Goal: Transaction & Acquisition: Purchase product/service

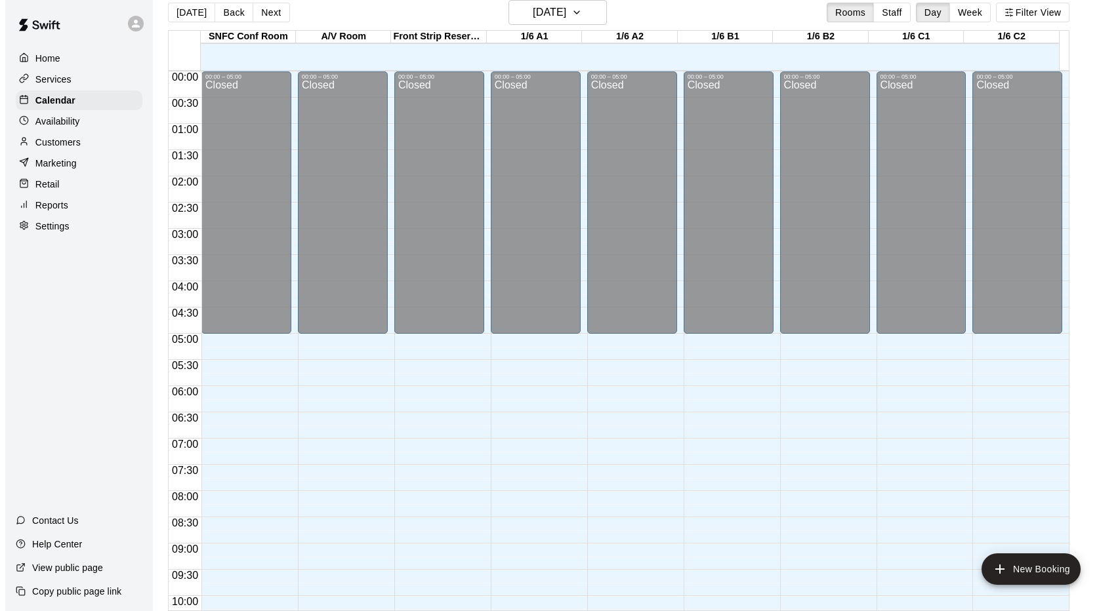
scroll to position [720, 0]
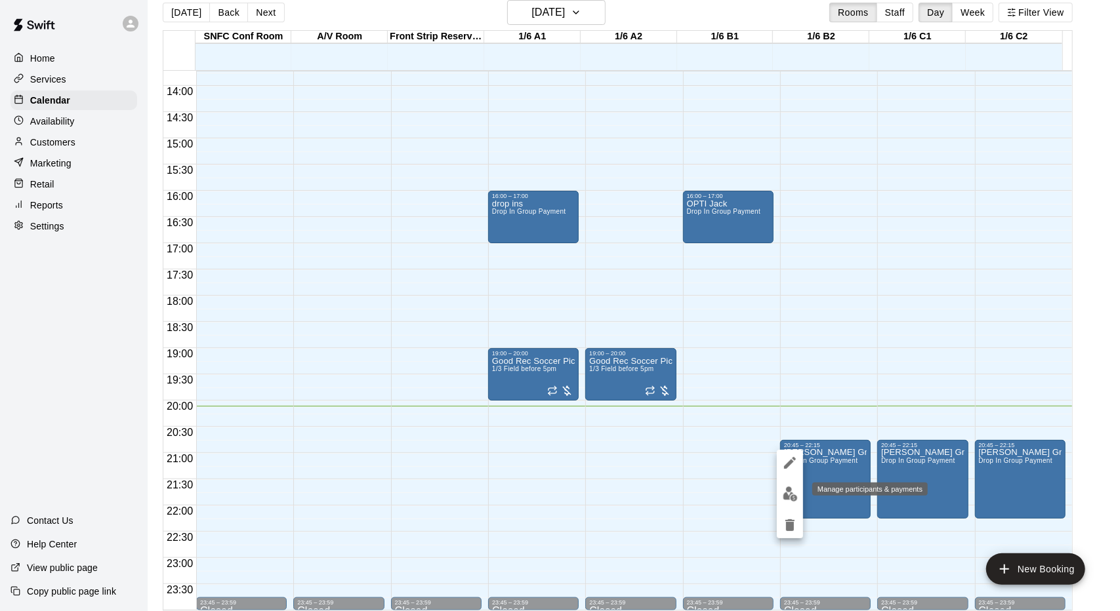
click at [792, 504] on button "edit" at bounding box center [790, 494] width 26 height 26
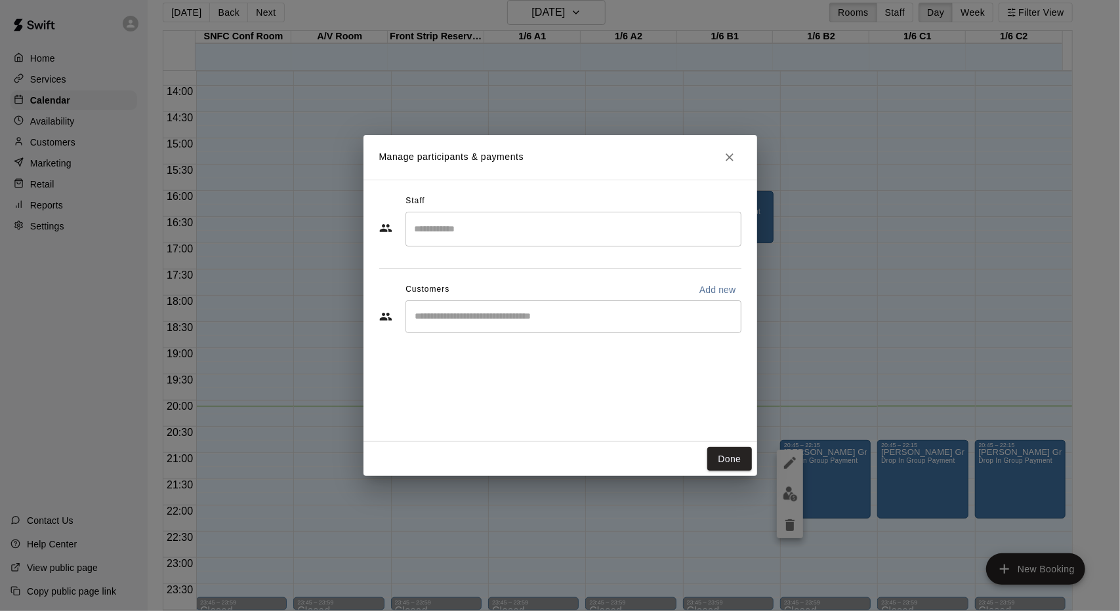
click at [445, 237] on input "Search staff" at bounding box center [573, 229] width 324 height 23
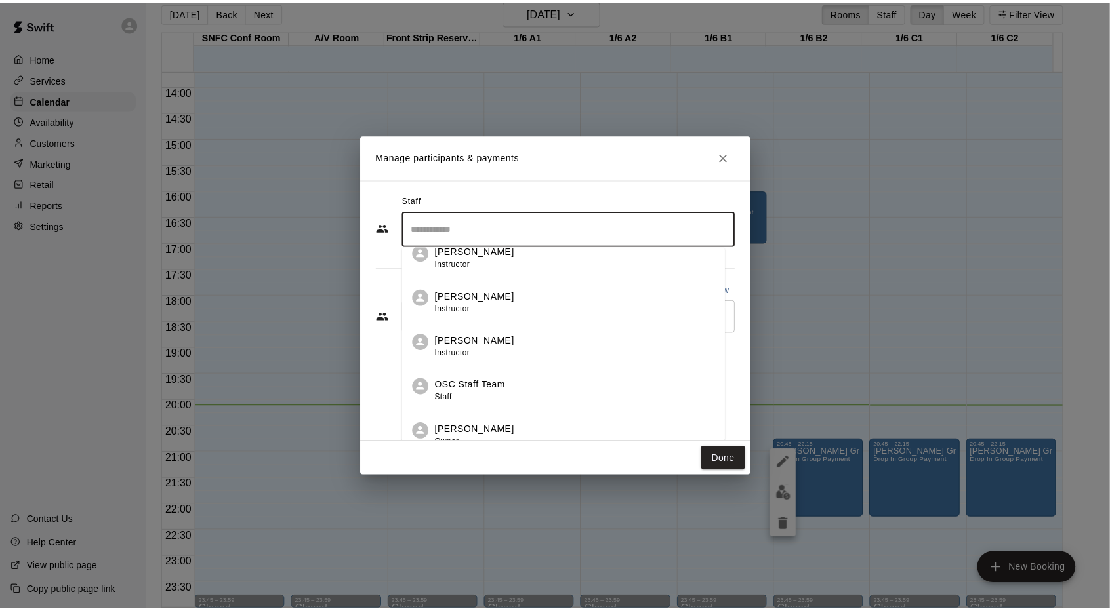
scroll to position [28, 0]
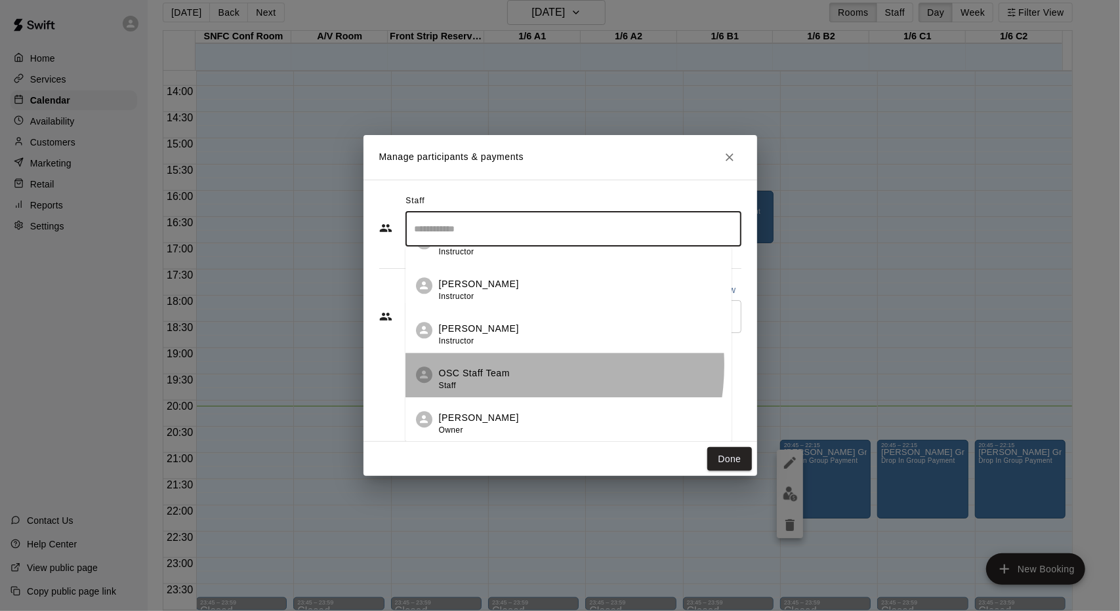
click at [495, 365] on li "OSC Staff Team Staff" at bounding box center [568, 375] width 326 height 45
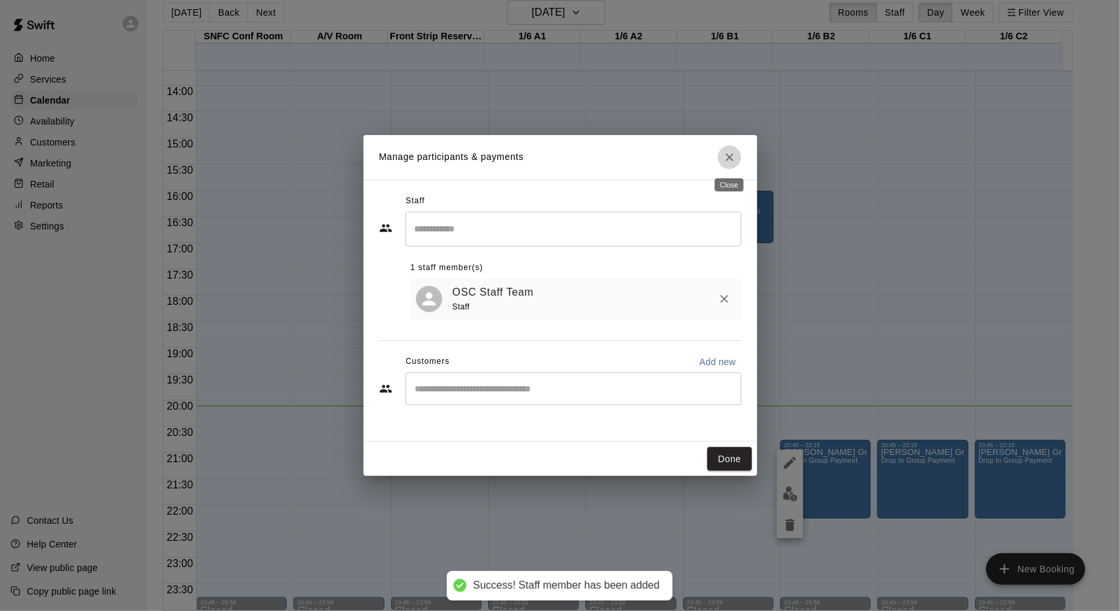
click at [731, 156] on icon "Close" at bounding box center [729, 157] width 13 height 13
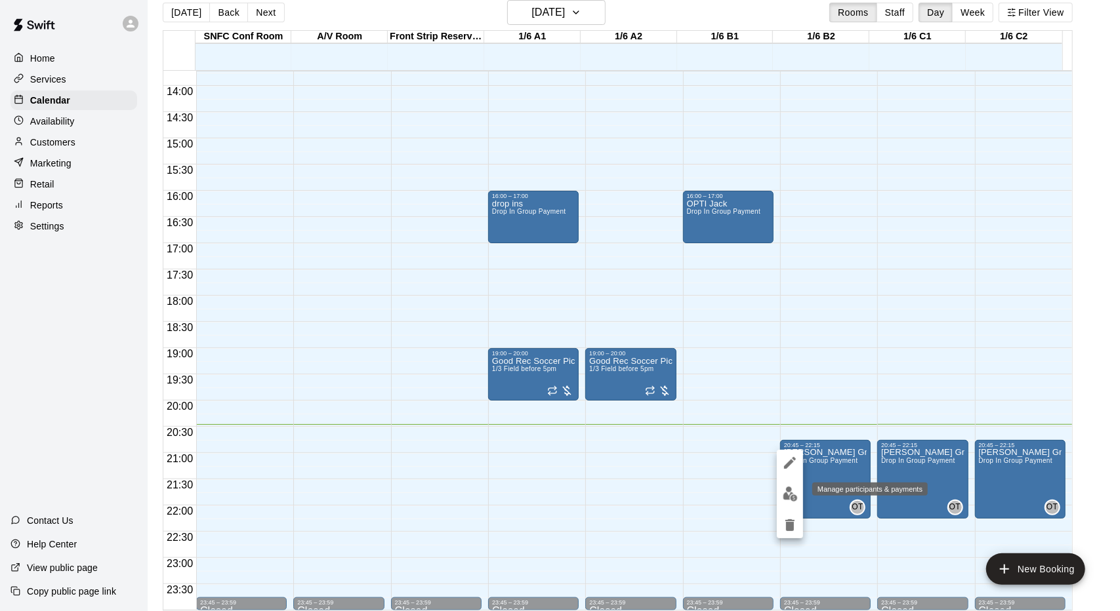
click at [790, 493] on img "edit" at bounding box center [789, 494] width 15 height 15
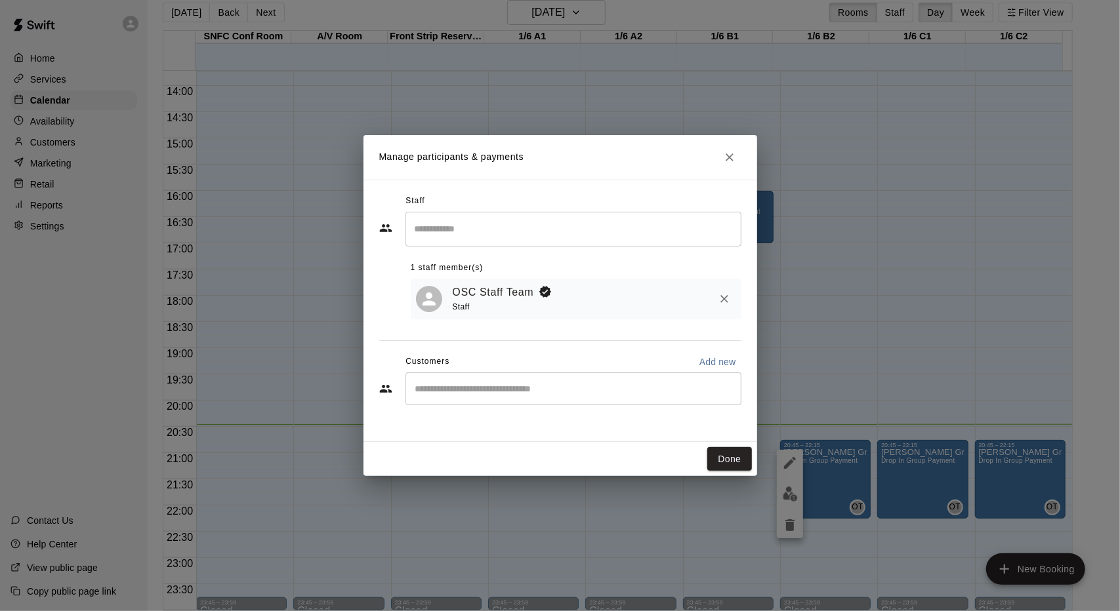
click at [539, 408] on div "​" at bounding box center [560, 390] width 362 height 35
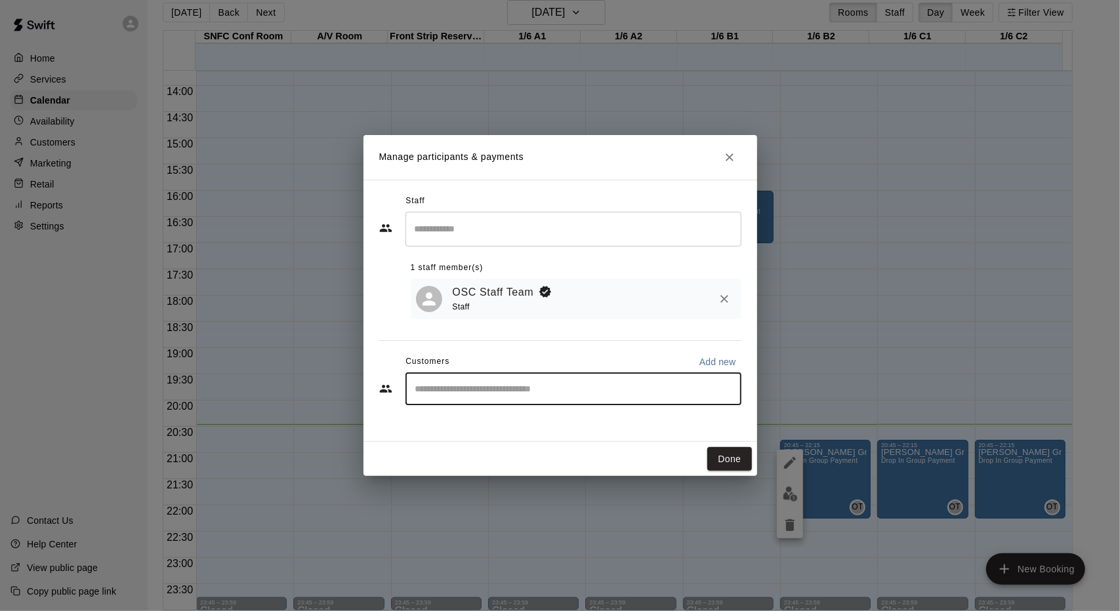
click at [544, 385] on input "Start typing to search customers..." at bounding box center [573, 388] width 324 height 13
type input "***"
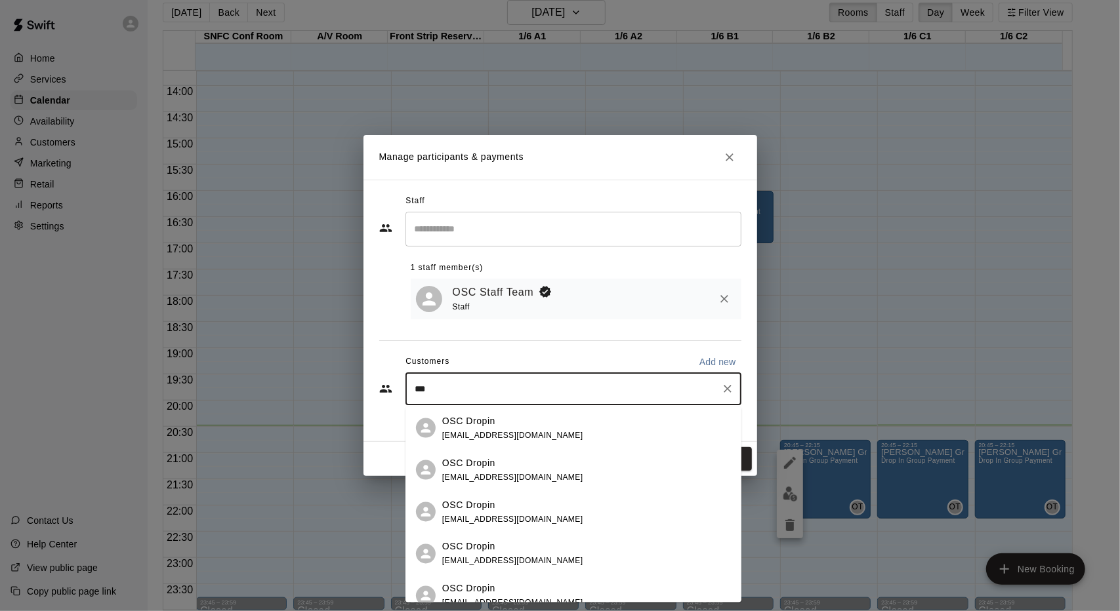
click at [535, 458] on div "OSC Dropin [EMAIL_ADDRESS][DOMAIN_NAME]" at bounding box center [586, 470] width 289 height 28
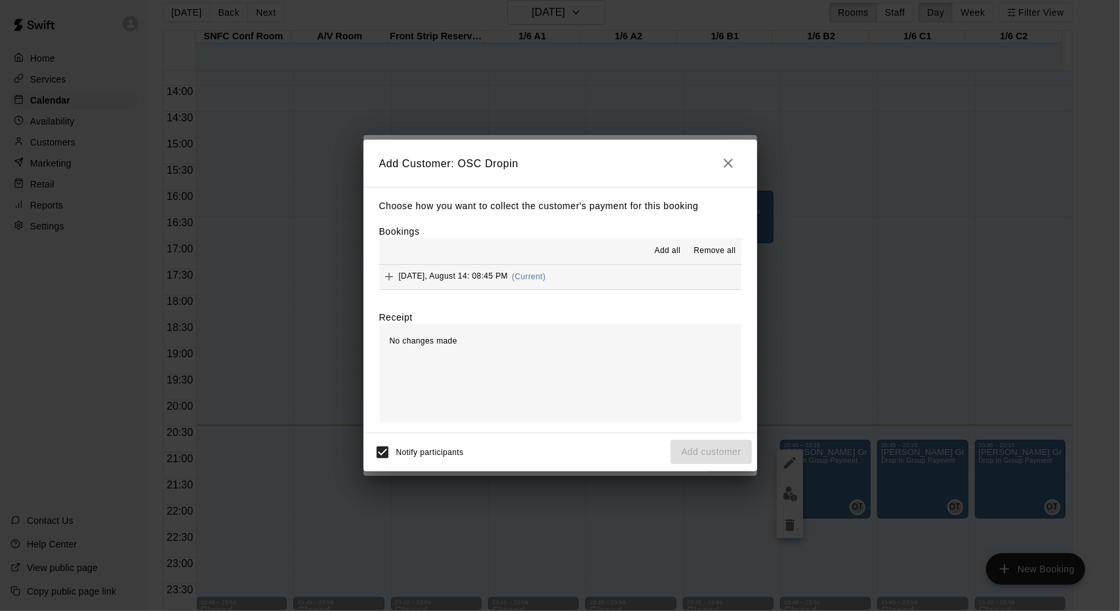
click at [663, 250] on span "Add all" at bounding box center [668, 251] width 26 height 13
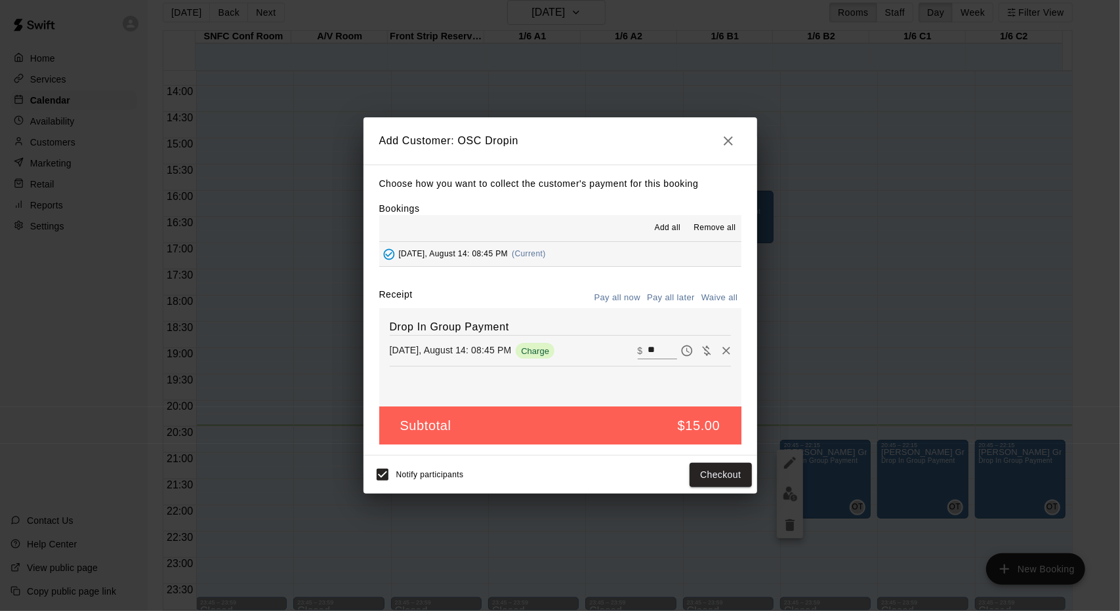
click at [649, 346] on input "**" at bounding box center [661, 350] width 29 height 17
type input "**"
click at [729, 474] on button "Checkout" at bounding box center [720, 475] width 62 height 24
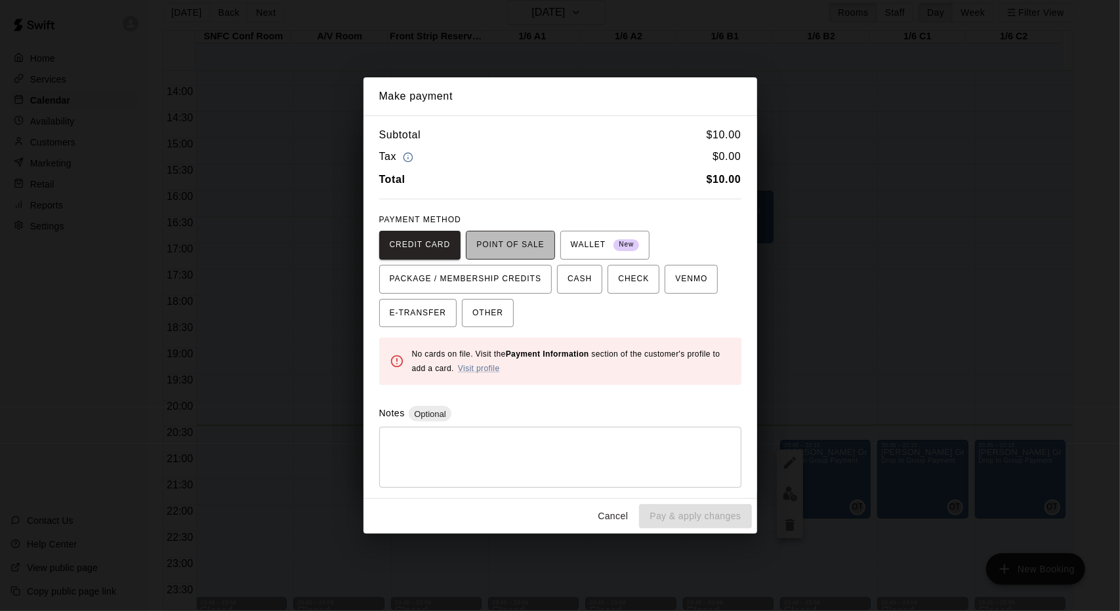
click at [506, 239] on span "POINT OF SALE" at bounding box center [510, 245] width 68 height 21
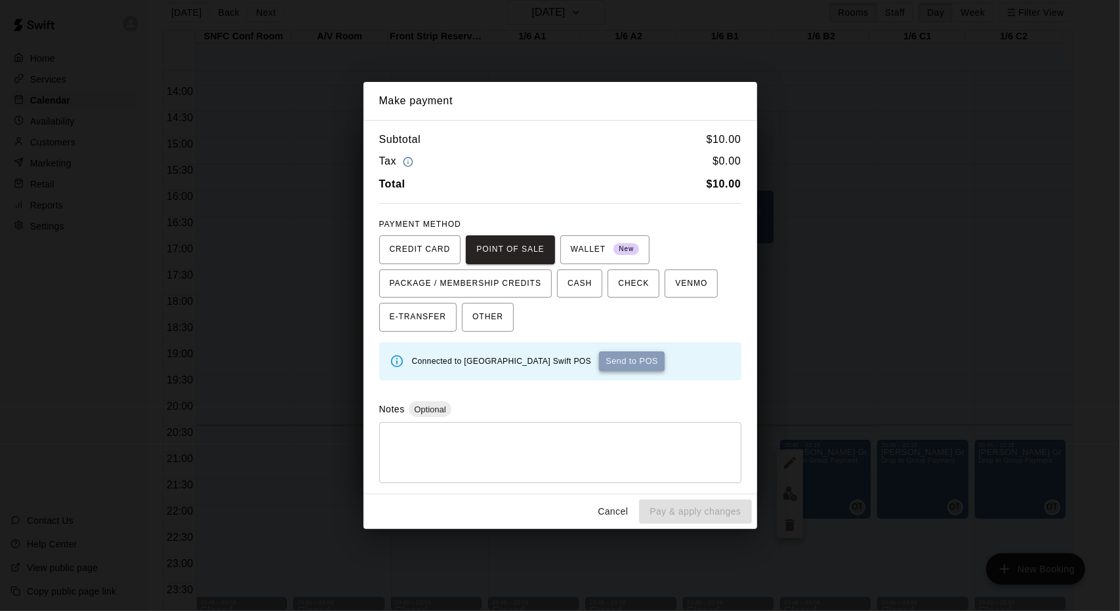
click at [632, 365] on button "Send to POS" at bounding box center [632, 362] width 66 height 20
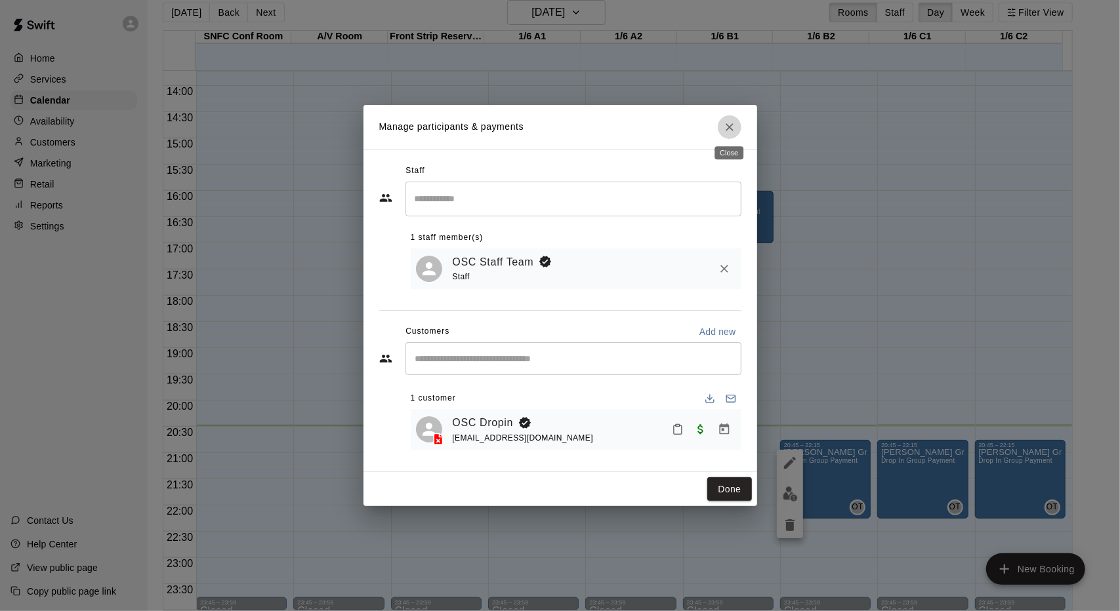
click at [735, 134] on button "Close" at bounding box center [730, 127] width 24 height 24
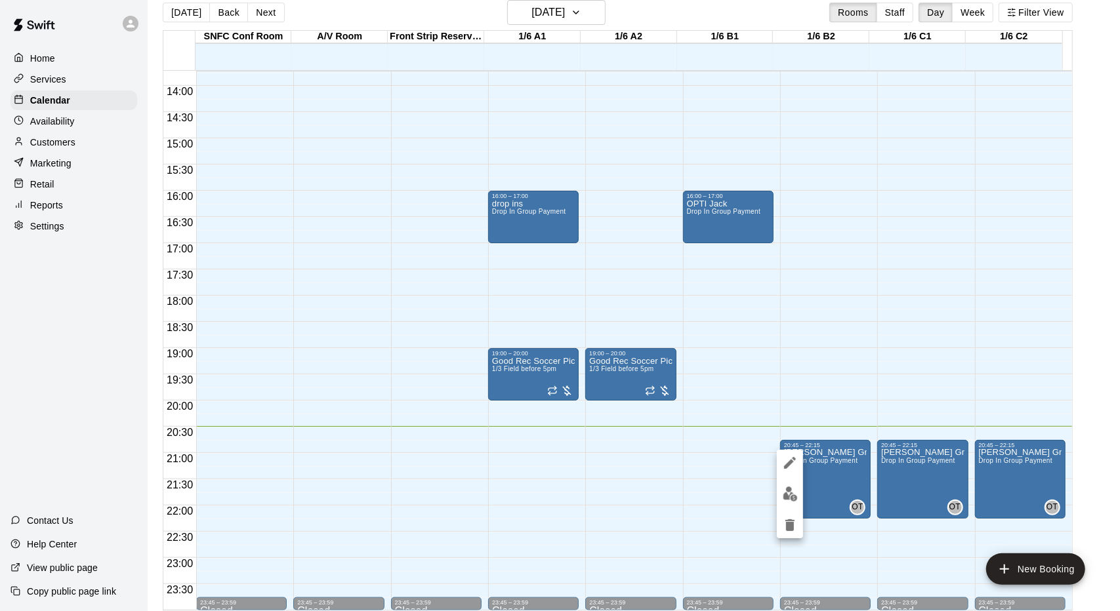
click at [893, 338] on div at bounding box center [560, 305] width 1120 height 611
